Goal: Go to known website: Go to known website

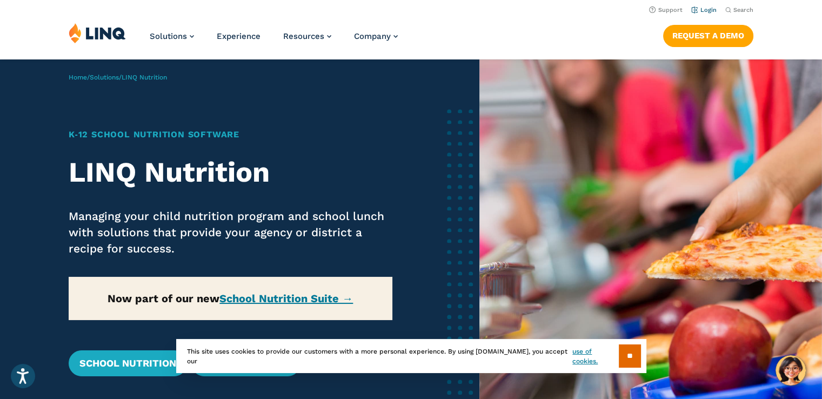
click at [709, 11] on link "Login" at bounding box center [703, 9] width 25 height 7
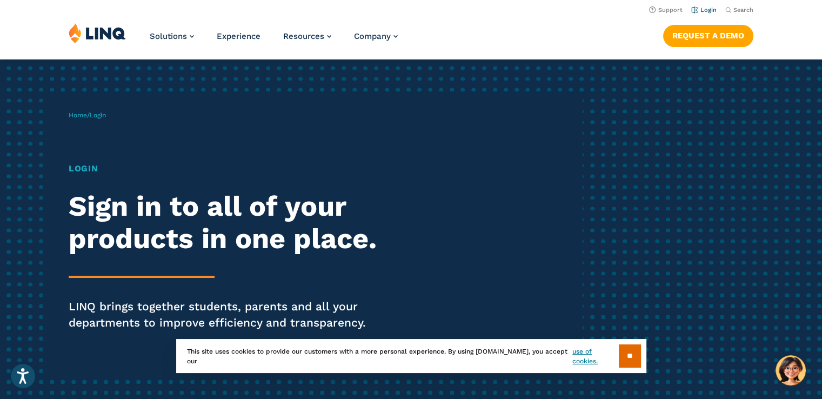
click at [710, 8] on link "Login" at bounding box center [703, 9] width 25 height 7
drag, startPoint x: 820, startPoint y: 34, endPoint x: 830, endPoint y: 133, distance: 99.3
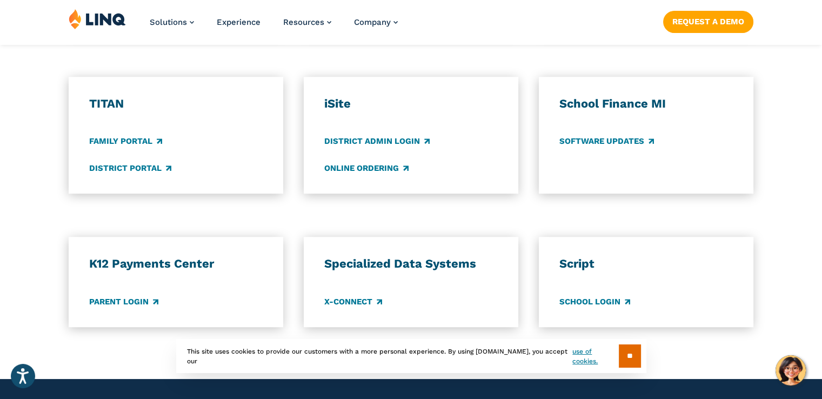
scroll to position [790, 0]
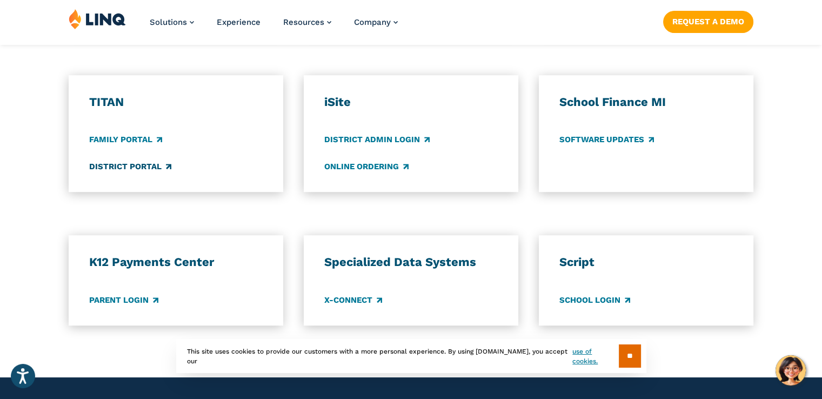
click at [142, 168] on link "District Portal" at bounding box center [130, 167] width 82 height 12
